Goal: Task Accomplishment & Management: Manage account settings

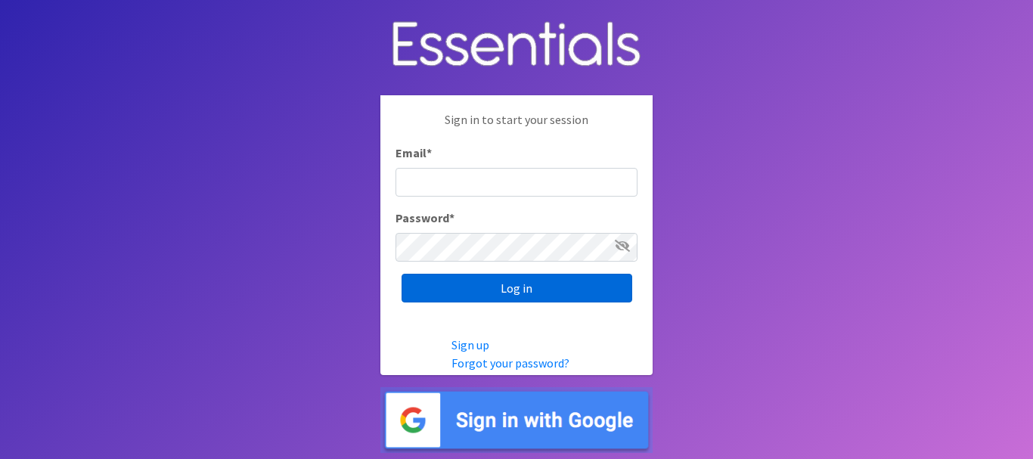
type input "[EMAIL_ADDRESS][DOMAIN_NAME]"
click at [536, 288] on input "Log in" at bounding box center [516, 288] width 231 height 29
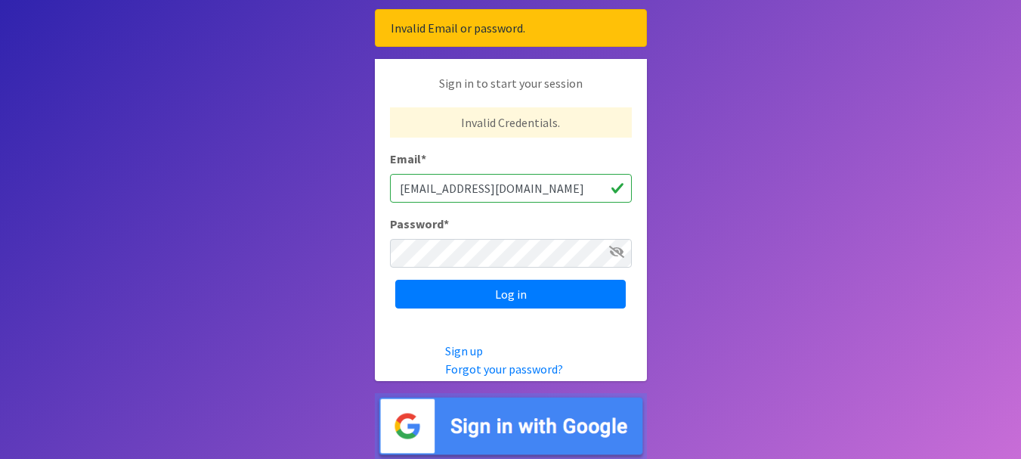
drag, startPoint x: 608, startPoint y: 187, endPoint x: 312, endPoint y: 238, distance: 299.9
click at [318, 199] on body "Invalid Email or password. Sign in to start your session Invalid Credentials. E…" at bounding box center [510, 189] width 1021 height 539
type input "n"
type input "lifeskillscoordinator@nlc.org"
click at [618, 253] on icon at bounding box center [616, 252] width 15 height 12
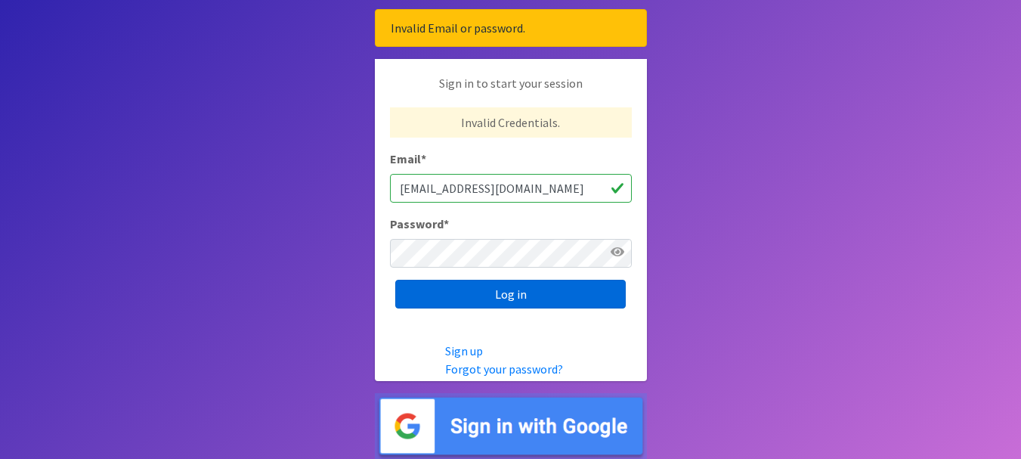
click at [440, 301] on input "Log in" at bounding box center [510, 294] width 231 height 29
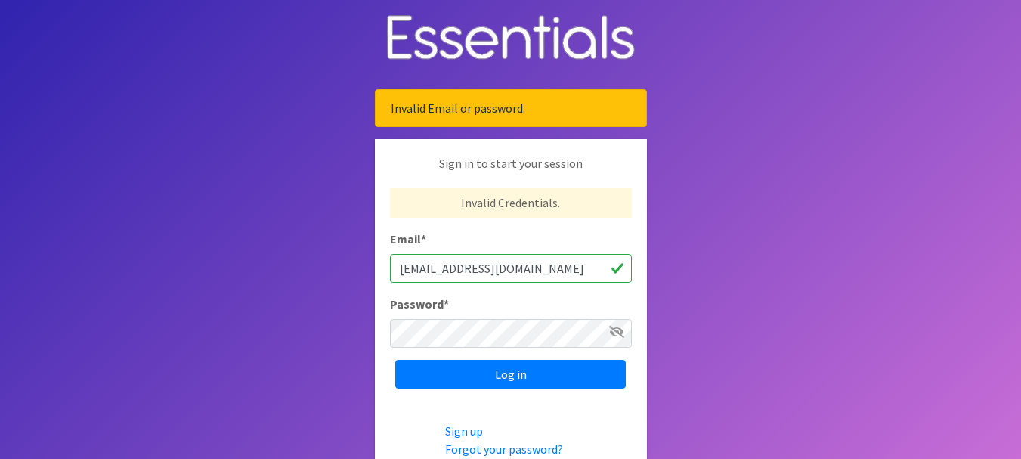
click at [395, 344] on div "Sign in to start your session Invalid Credentials. Email * [EMAIL_ADDRESS][DOMA…" at bounding box center [511, 271] width 272 height 265
click at [823, 208] on body "Invalid Email or password. Sign in to start your session Invalid Credentials. E…" at bounding box center [510, 269] width 1021 height 539
click at [720, 129] on body "Invalid Email or password. Sign in to start your session Invalid Credentials. E…" at bounding box center [510, 269] width 1021 height 539
drag, startPoint x: 718, startPoint y: 129, endPoint x: 798, endPoint y: 33, distance: 124.6
click at [732, 112] on body "Invalid Email or password. Sign in to start your session Invalid Credentials. E…" at bounding box center [510, 269] width 1021 height 539
